Goal: Transaction & Acquisition: Book appointment/travel/reservation

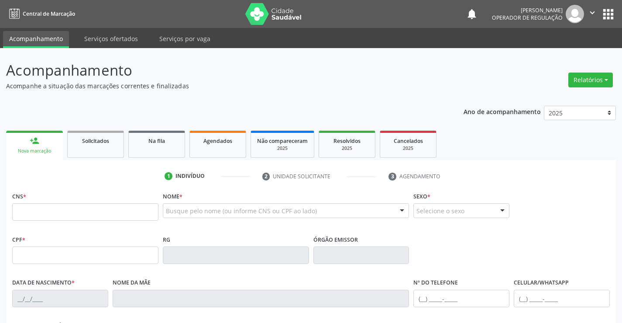
click at [26, 220] on input "text" at bounding box center [85, 211] width 146 height 17
type input "708 2016 8396 6145"
type input "2024252150"
type input "[DATE]"
type input "[PHONE_NUMBER]"
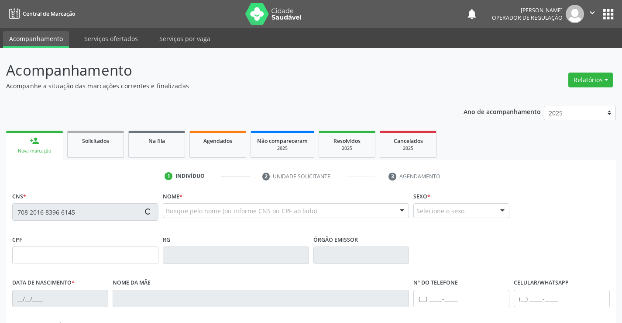
type input "S/N"
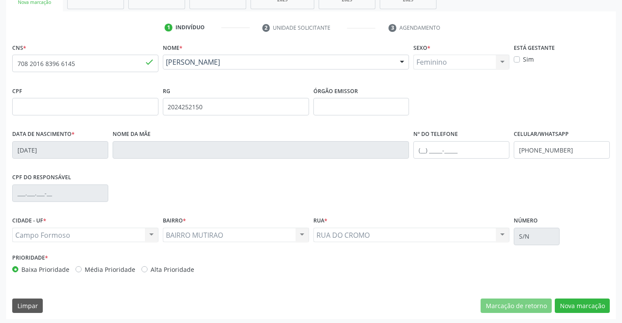
scroll to position [151, 0]
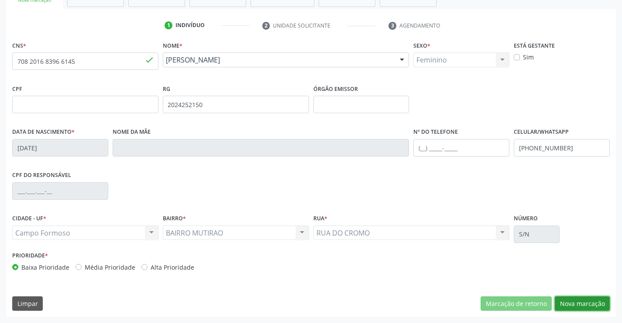
click at [570, 302] on button "Nova marcação" at bounding box center [582, 303] width 55 height 15
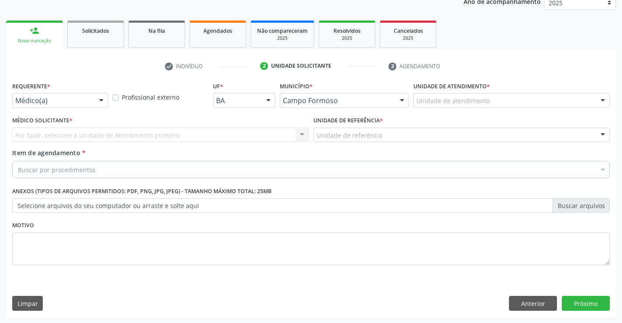
scroll to position [110, 0]
click at [520, 301] on button "Anterior" at bounding box center [533, 303] width 48 height 15
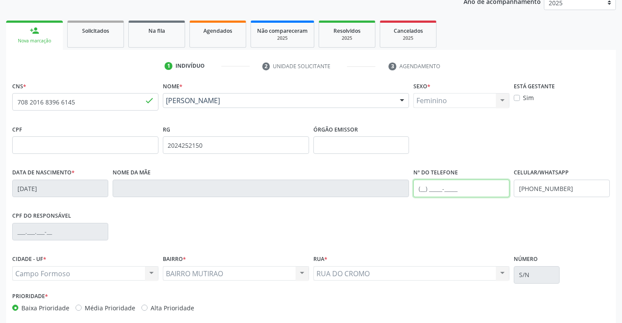
click at [421, 190] on input "text" at bounding box center [462, 188] width 96 height 17
type input "[PHONE_NUMBER]"
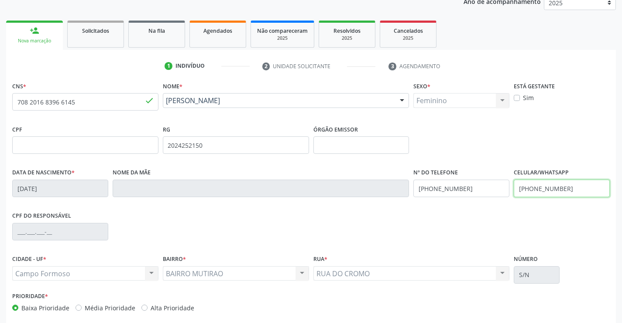
click at [573, 188] on input "[PHONE_NUMBER]" at bounding box center [562, 188] width 96 height 17
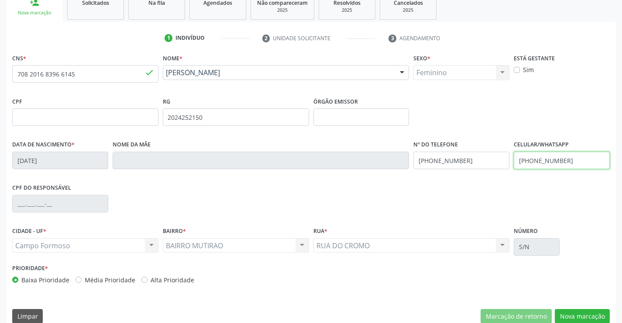
scroll to position [151, 0]
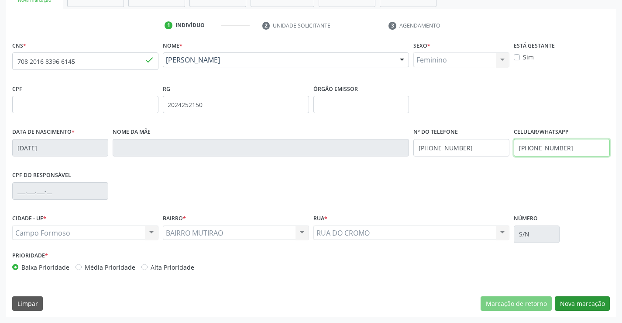
type input "[PHONE_NUMBER]"
click at [567, 304] on button "Nova marcação" at bounding box center [582, 303] width 55 height 15
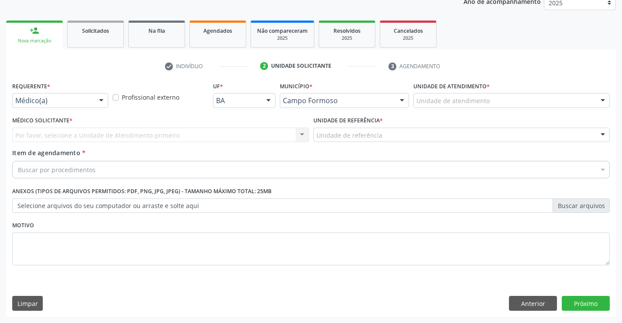
scroll to position [110, 0]
click at [104, 98] on div at bounding box center [101, 100] width 13 height 15
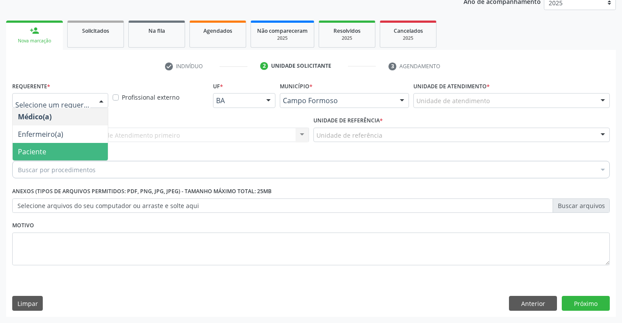
click at [54, 155] on span "Paciente" at bounding box center [60, 151] width 95 height 17
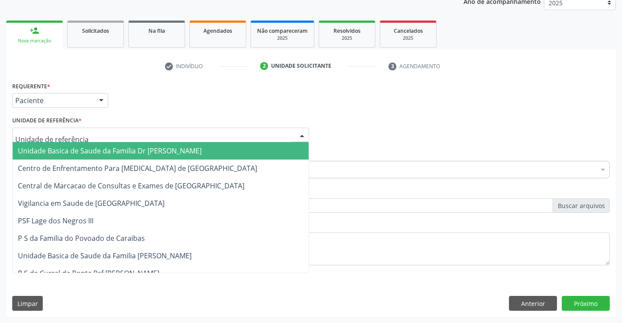
click at [90, 134] on div at bounding box center [160, 135] width 297 height 15
click at [117, 152] on span "Unidade Basica de Saude da Familia Dr [PERSON_NAME]" at bounding box center [110, 151] width 184 height 10
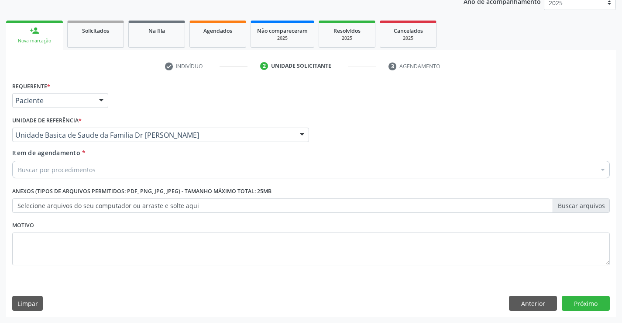
click at [117, 173] on div "Buscar por procedimentos" at bounding box center [311, 169] width 598 height 17
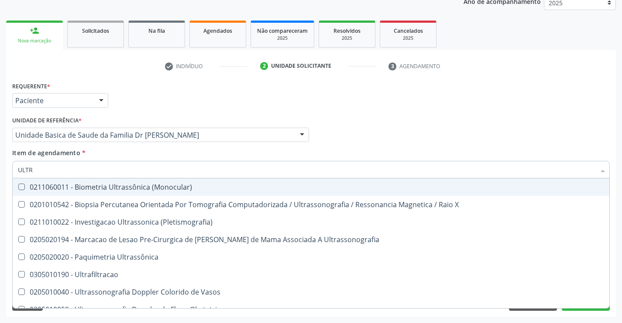
type input "ULTRA"
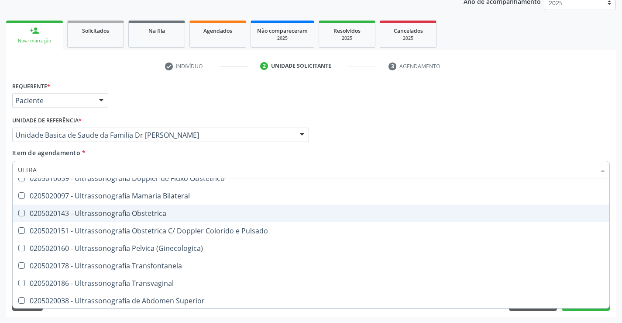
scroll to position [175, 0]
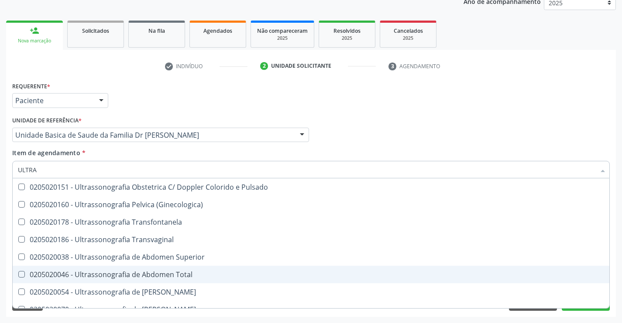
click at [176, 278] on div "0205020046 - Ultrassonografia de Abdomen Total" at bounding box center [311, 274] width 587 height 7
checkbox Total "true"
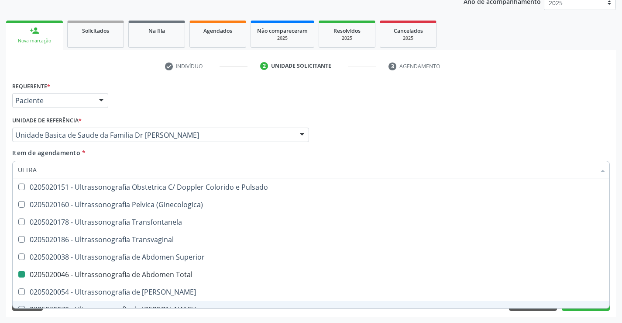
click at [169, 314] on div "Requerente * Paciente Médico(a) Enfermeiro(a) Paciente Nenhum resultado encontr…" at bounding box center [311, 198] width 610 height 237
checkbox X "true"
checkbox Total "false"
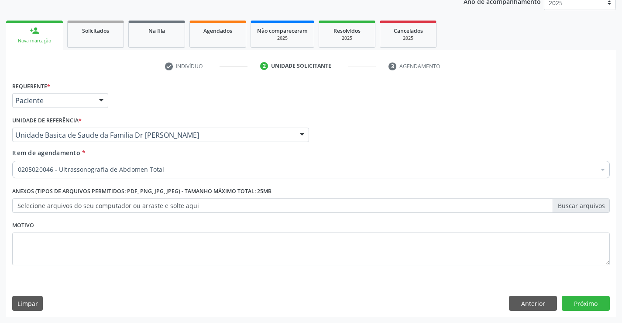
scroll to position [0, 0]
click at [588, 304] on button "Próximo" at bounding box center [586, 303] width 48 height 15
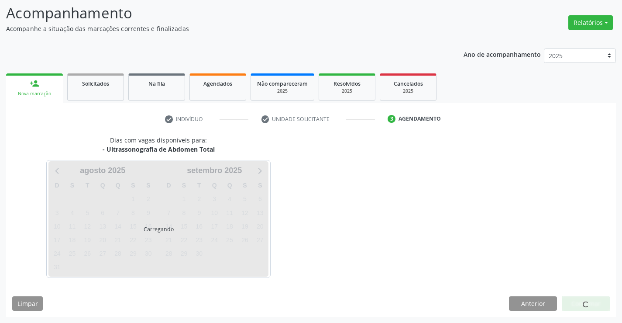
scroll to position [57, 0]
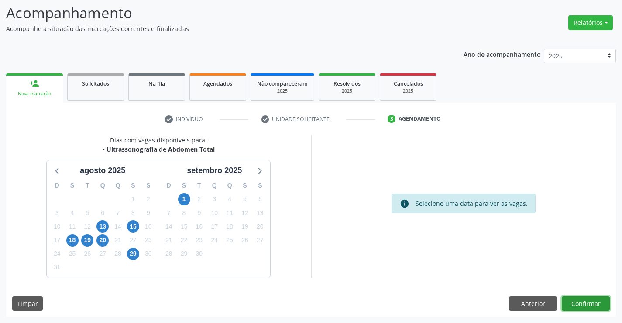
click at [584, 298] on button "Confirmar" at bounding box center [586, 303] width 48 height 15
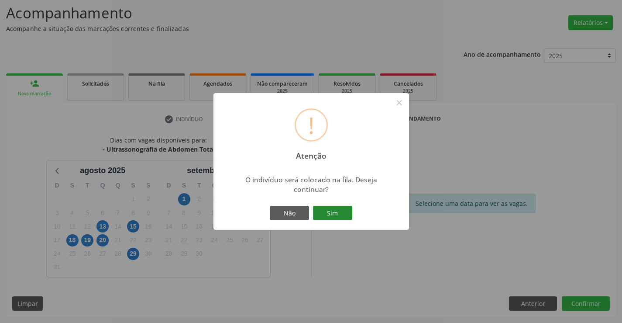
click at [341, 212] on button "Sim" at bounding box center [332, 213] width 39 height 15
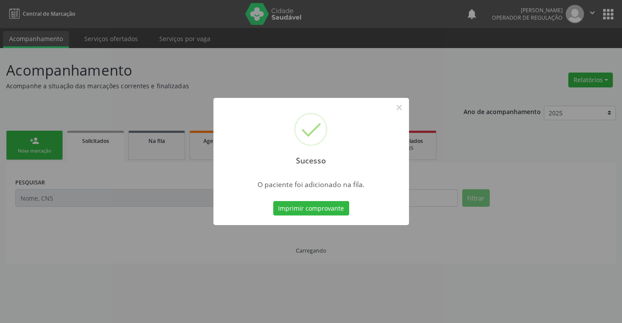
scroll to position [0, 0]
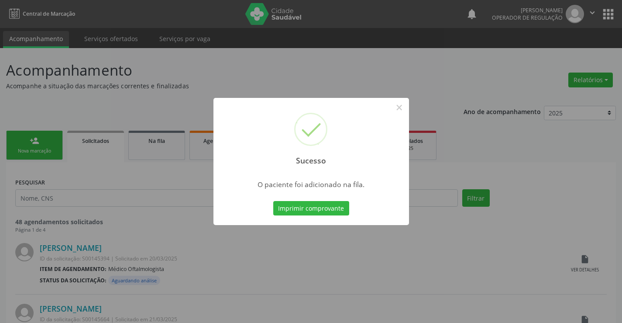
click at [341, 212] on button "Imprimir comprovante" at bounding box center [311, 208] width 76 height 15
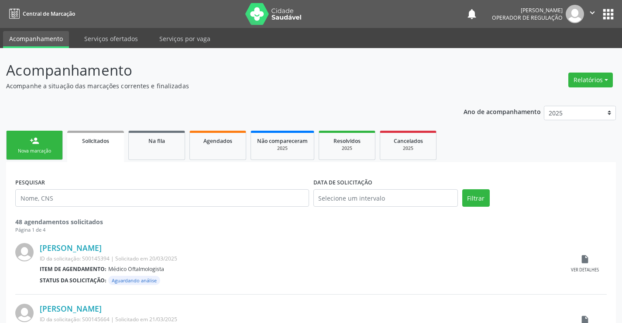
click at [53, 153] on div "Nova marcação" at bounding box center [35, 151] width 44 height 7
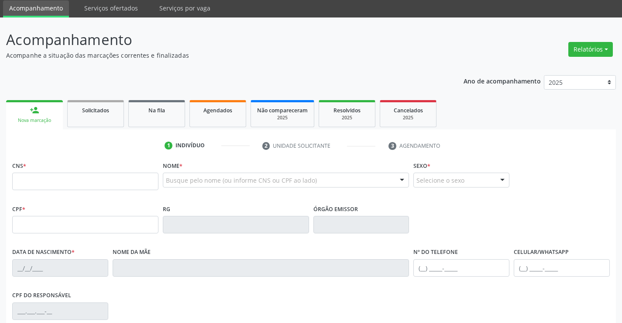
scroll to position [44, 0]
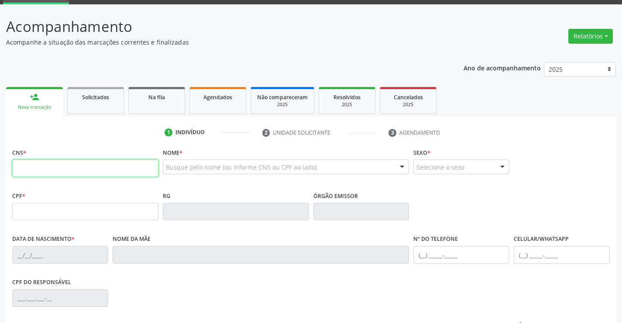
click at [50, 167] on input "text" at bounding box center [85, 167] width 146 height 17
type input "708 6020 6466 8289"
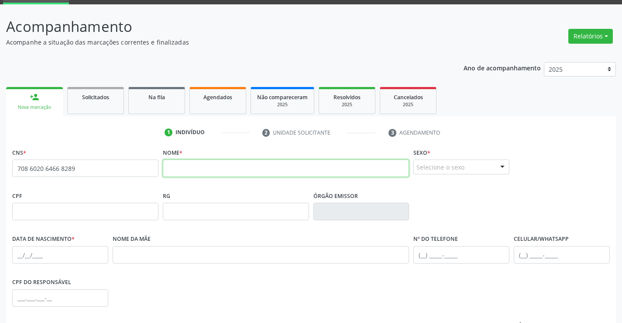
click at [200, 170] on input "text" at bounding box center [286, 167] width 247 height 17
type input "[PERSON_NAME]"
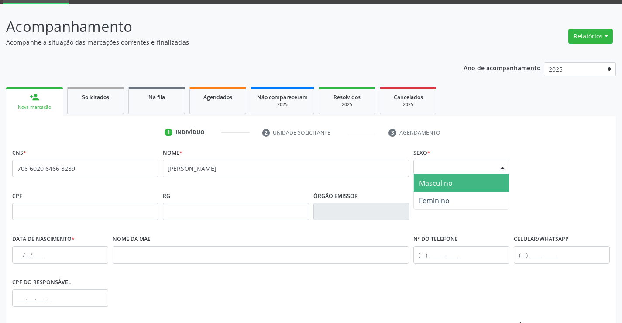
click at [501, 167] on div at bounding box center [502, 167] width 13 height 15
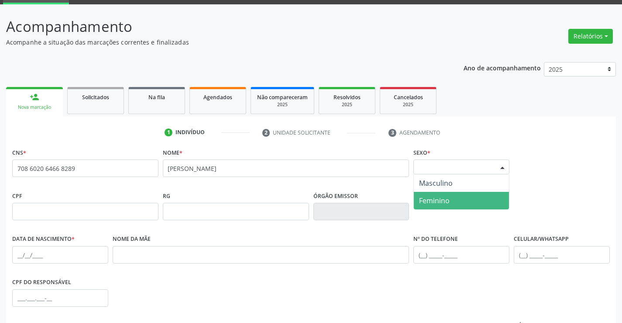
click at [444, 197] on span "Feminino" at bounding box center [434, 201] width 31 height 10
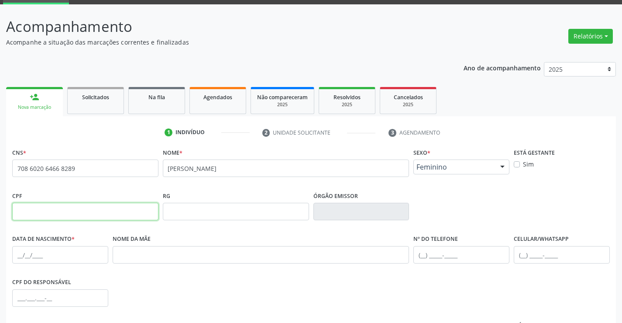
click at [60, 203] on input "text" at bounding box center [85, 211] width 146 height 17
type input "638.122.155-00"
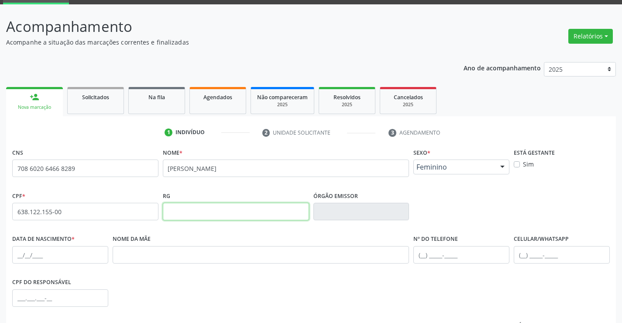
click at [246, 214] on input "text" at bounding box center [236, 211] width 146 height 17
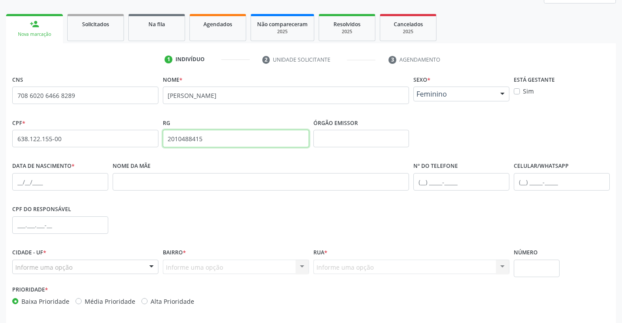
scroll to position [131, 0]
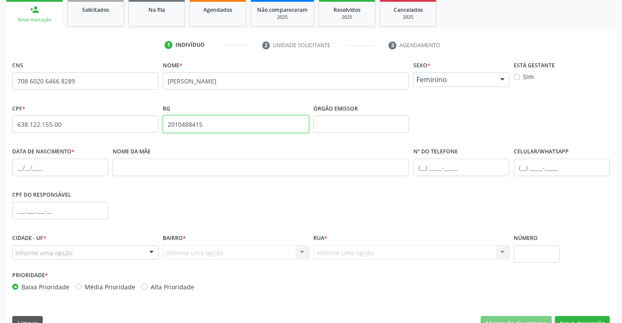
type input "2010488415"
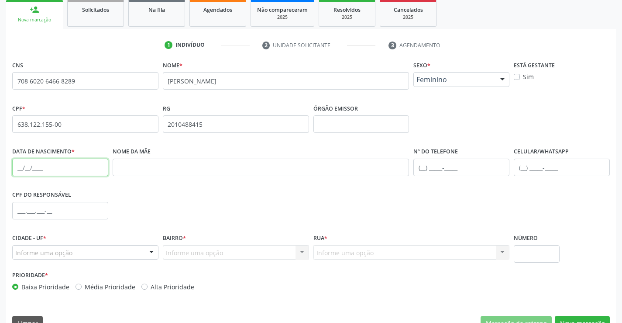
click at [19, 170] on input "text" at bounding box center [60, 167] width 96 height 17
type input "[DATE]"
click at [31, 212] on input "text" at bounding box center [60, 210] width 96 height 17
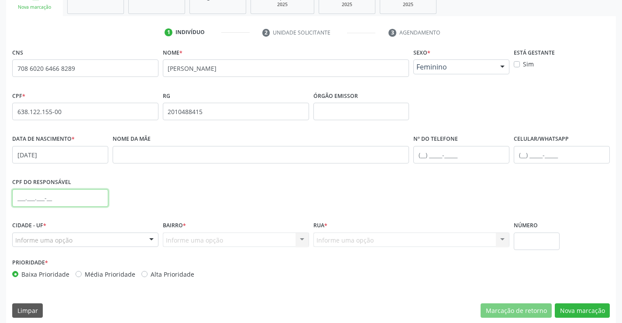
scroll to position [151, 0]
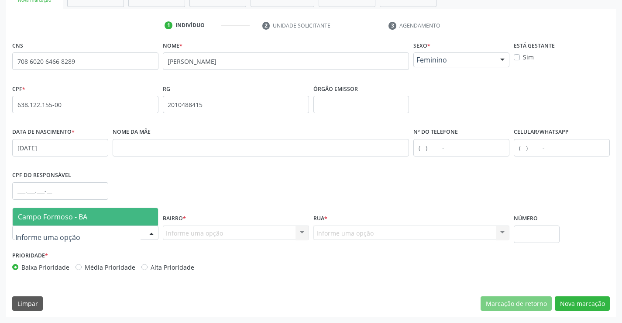
click at [150, 232] on div at bounding box center [151, 233] width 13 height 15
click at [139, 211] on span "Campo Formoso - BA" at bounding box center [85, 216] width 145 height 17
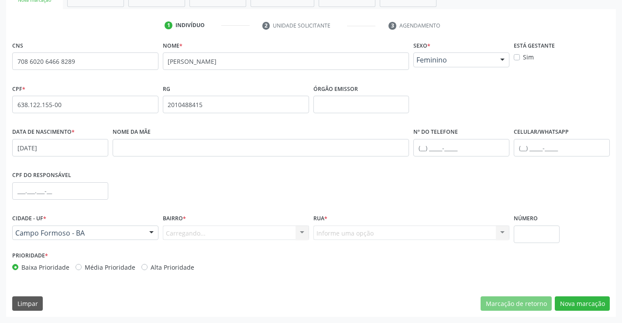
click at [228, 234] on div "Carregando... Nenhum resultado encontrado para: " " Nenhuma opção encontrada. D…" at bounding box center [236, 232] width 146 height 15
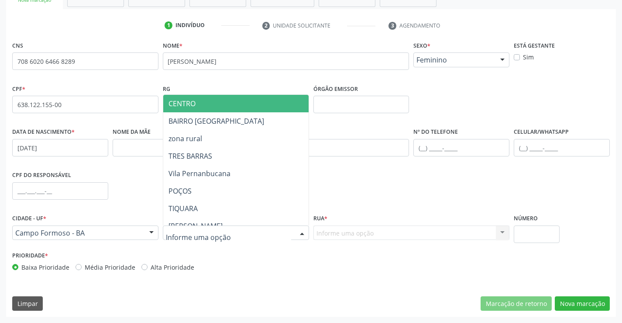
click at [302, 234] on div at bounding box center [302, 233] width 13 height 15
type input "T"
type input "RAU"
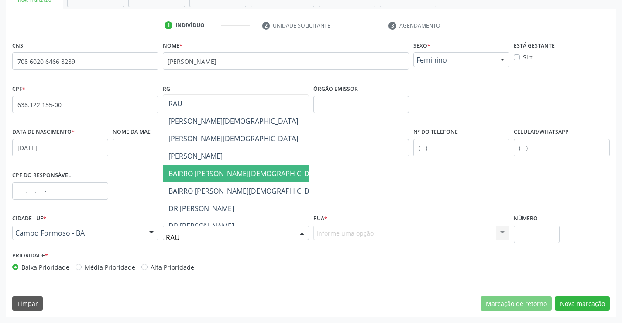
click at [243, 171] on span "BAIRRO [PERSON_NAME][DEMOGRAPHIC_DATA]" at bounding box center [247, 174] width 156 height 10
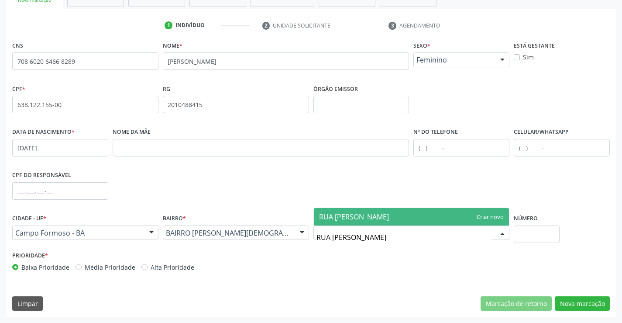
type input "RUA [GEOGRAPHIC_DATA]"
click at [392, 214] on span "RUA [GEOGRAPHIC_DATA]" at bounding box center [412, 216] width 196 height 17
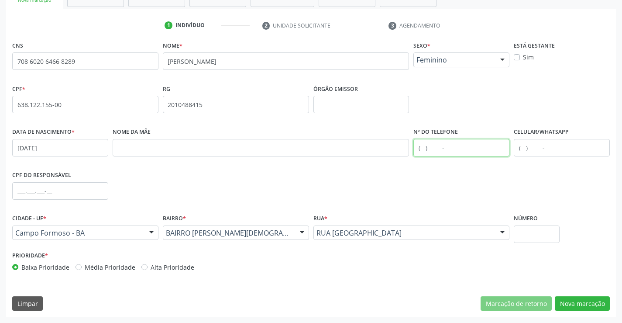
click at [423, 145] on input "text" at bounding box center [462, 147] width 96 height 17
type input "[PHONE_NUMBER]"
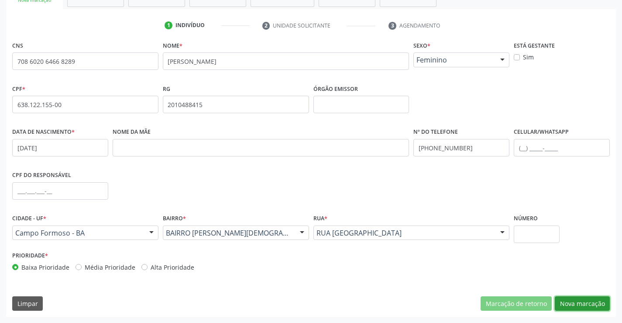
click at [580, 302] on button "Nova marcação" at bounding box center [582, 303] width 55 height 15
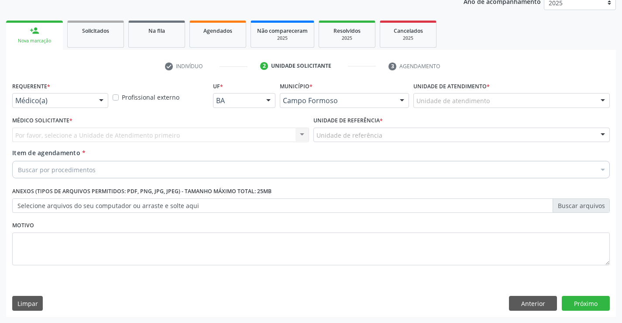
scroll to position [110, 0]
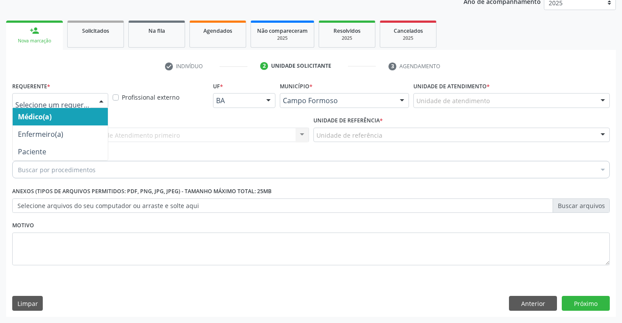
click at [103, 98] on div at bounding box center [101, 100] width 13 height 15
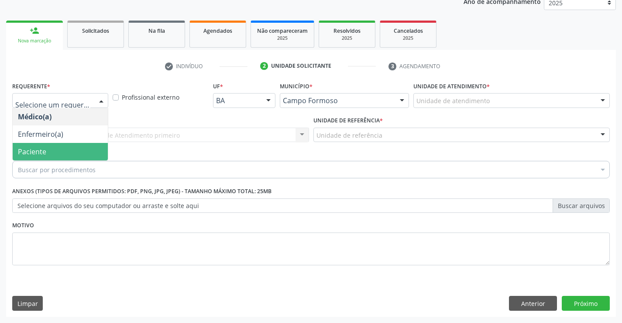
drag, startPoint x: 82, startPoint y: 151, endPoint x: 83, endPoint y: 135, distance: 15.8
click at [81, 138] on ul "Médico(a) Enfermeiro(a) Paciente Nenhum resultado encontrado para: " " Não há n…" at bounding box center [60, 134] width 95 height 52
click at [81, 157] on span "Paciente" at bounding box center [60, 151] width 95 height 17
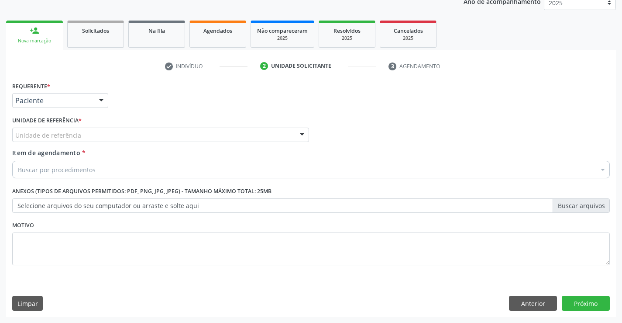
click at [87, 136] on div "Unidade de referência" at bounding box center [160, 135] width 297 height 15
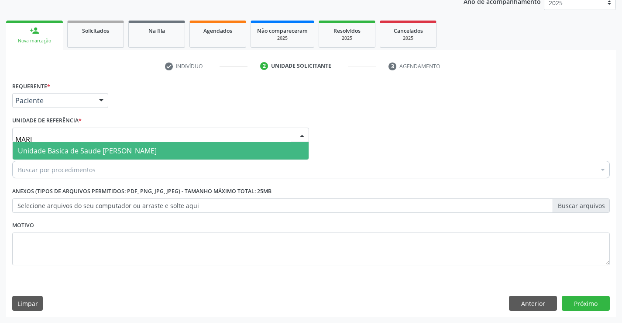
type input "[PERSON_NAME]"
click at [127, 150] on span "Unidade Basica de Saude [PERSON_NAME]" at bounding box center [87, 151] width 139 height 10
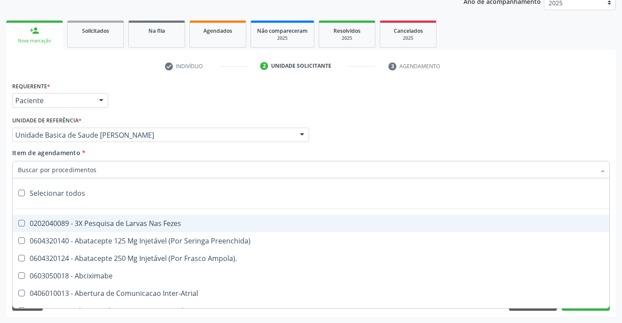
click at [114, 169] on div at bounding box center [311, 169] width 598 height 17
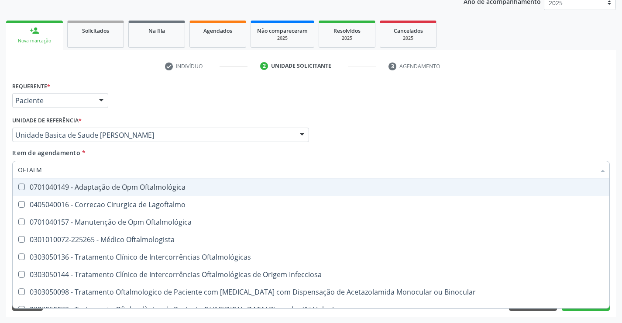
type input "OFTALMO"
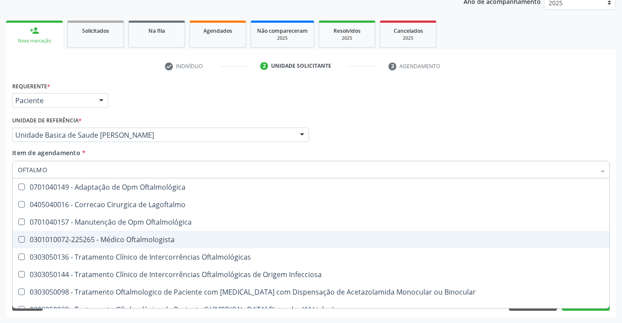
click at [123, 236] on div "0301010072-225265 - Médico Oftalmologista" at bounding box center [311, 239] width 587 height 7
checkbox Oftalmologista "true"
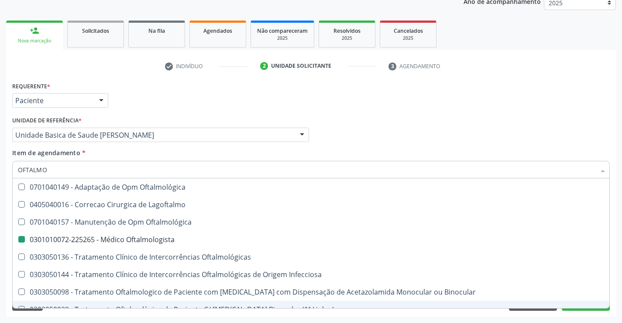
click at [141, 322] on div "Acompanhamento Acompanhe a situação das marcações correntes e finalizadas Relat…" at bounding box center [311, 130] width 622 height 385
checkbox Lagoftalmo "true"
checkbox Oftalmologista "false"
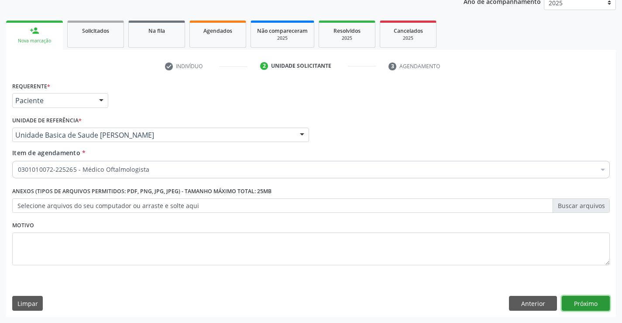
click at [589, 303] on button "Próximo" at bounding box center [586, 303] width 48 height 15
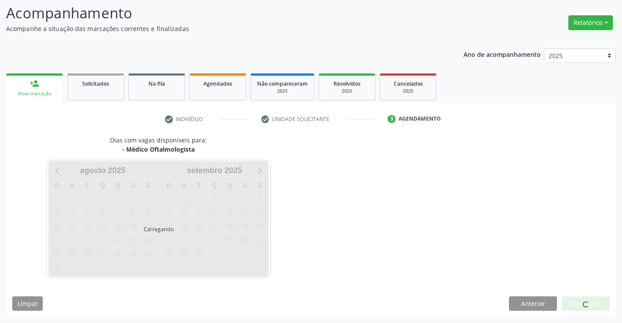
scroll to position [83, 0]
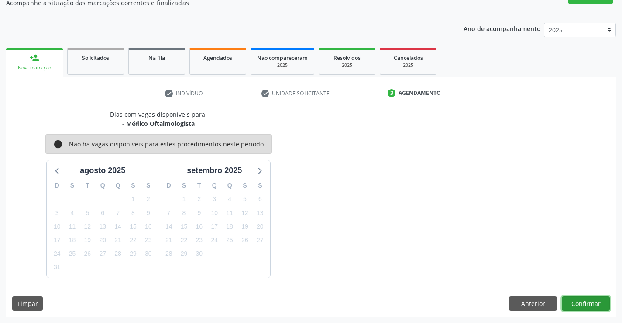
click at [590, 303] on button "Confirmar" at bounding box center [586, 303] width 48 height 15
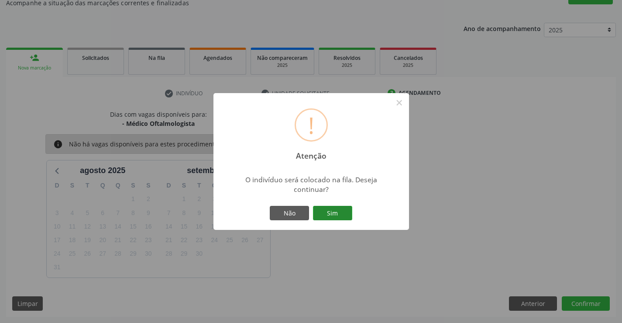
click at [335, 213] on button "Sim" at bounding box center [332, 213] width 39 height 15
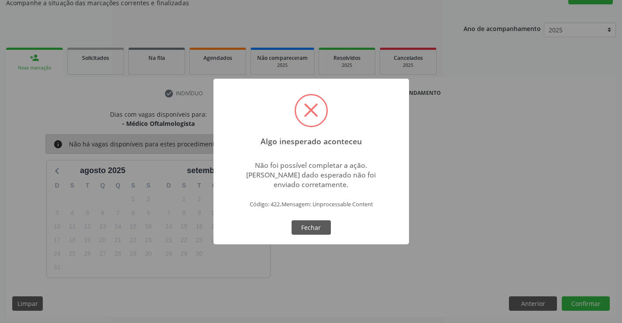
click at [292, 220] on button "Fechar" at bounding box center [311, 227] width 39 height 15
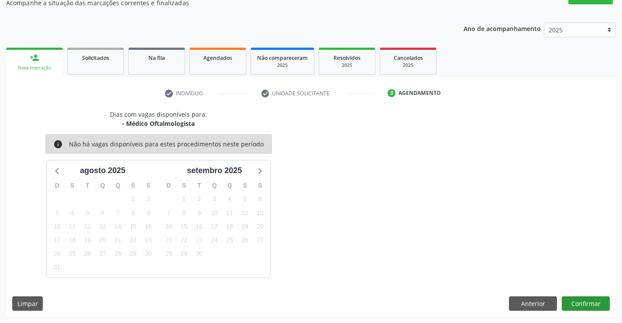
drag, startPoint x: 580, startPoint y: 295, endPoint x: 570, endPoint y: 297, distance: 10.4
click at [573, 297] on div "Dias com vagas disponíveis para: - Médico Oftalmologista info Não há vagas disp…" at bounding box center [311, 213] width 610 height 207
click at [569, 298] on button "Confirmar" at bounding box center [586, 303] width 48 height 15
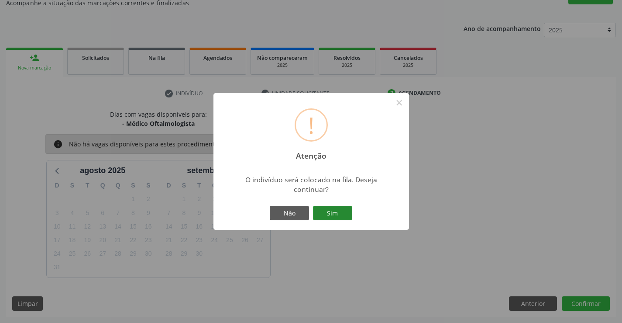
click at [334, 214] on button "Sim" at bounding box center [332, 213] width 39 height 15
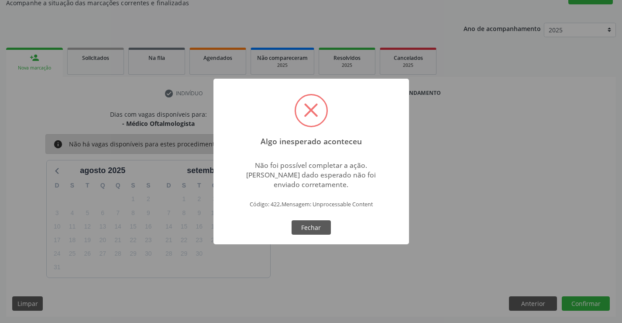
click at [292, 220] on button "Fechar" at bounding box center [311, 227] width 39 height 15
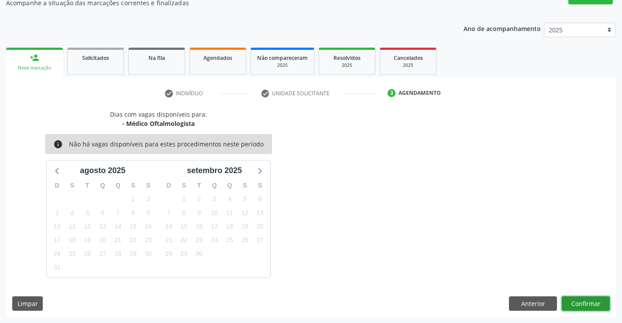
click at [580, 302] on button "Confirmar" at bounding box center [586, 303] width 48 height 15
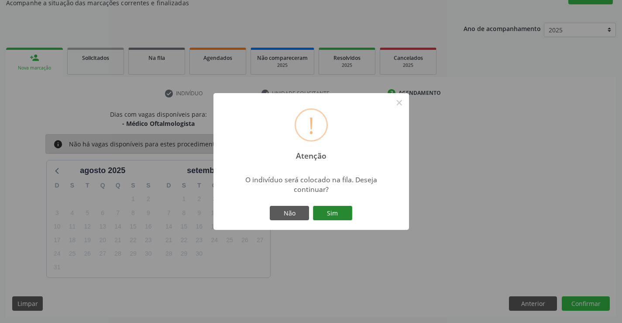
click at [338, 209] on button "Sim" at bounding box center [332, 213] width 39 height 15
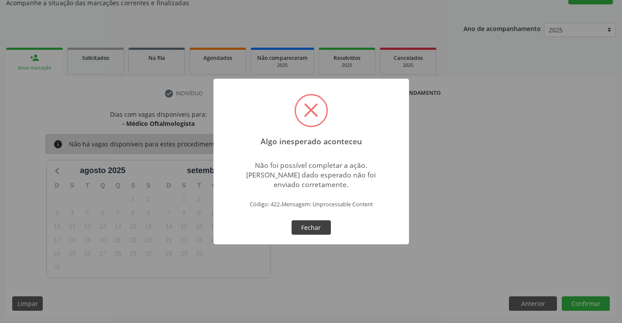
click at [308, 225] on button "Fechar" at bounding box center [311, 227] width 39 height 15
